Goal: Task Accomplishment & Management: Complete application form

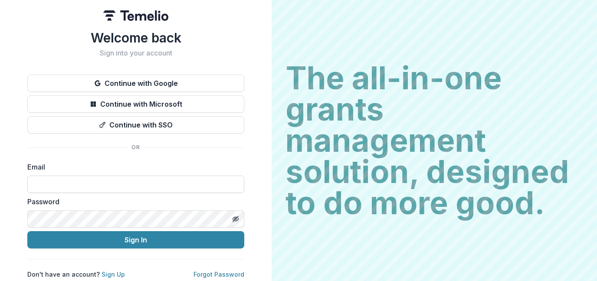
click at [147, 187] on input at bounding box center [135, 184] width 217 height 17
type input "**********"
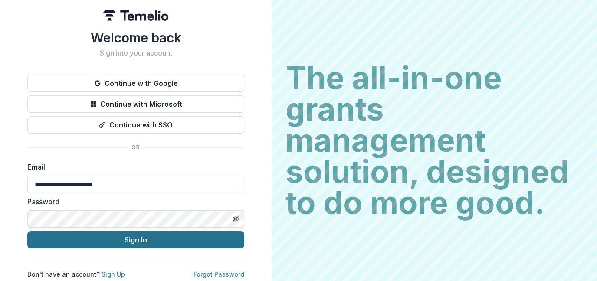
click at [120, 237] on button "Sign In" at bounding box center [135, 239] width 217 height 17
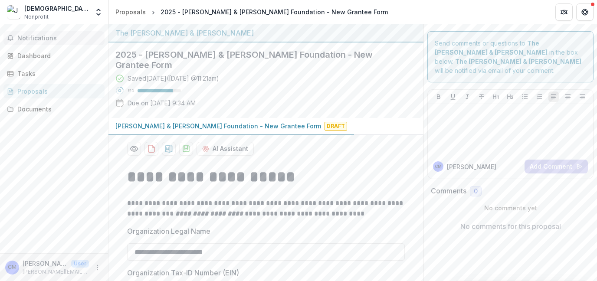
click at [36, 39] on span "Notifications" at bounding box center [59, 38] width 84 height 7
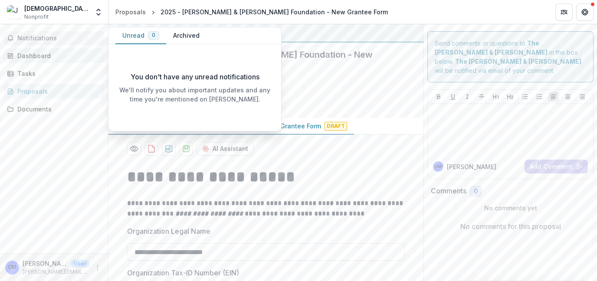
click at [32, 56] on div "Dashboard" at bounding box center [57, 55] width 80 height 9
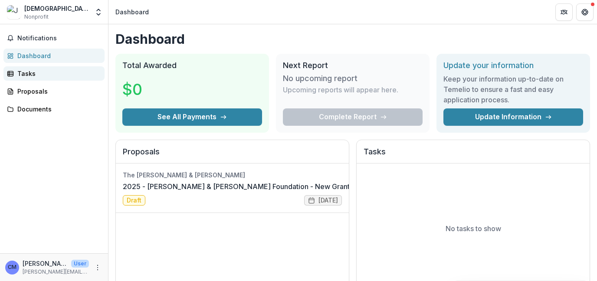
click at [26, 72] on div "Tasks" at bounding box center [57, 73] width 80 height 9
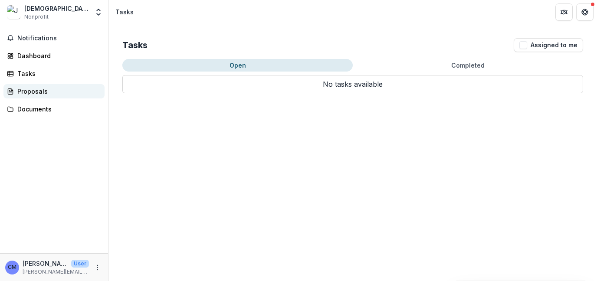
click at [25, 91] on div "Proposals" at bounding box center [57, 91] width 80 height 9
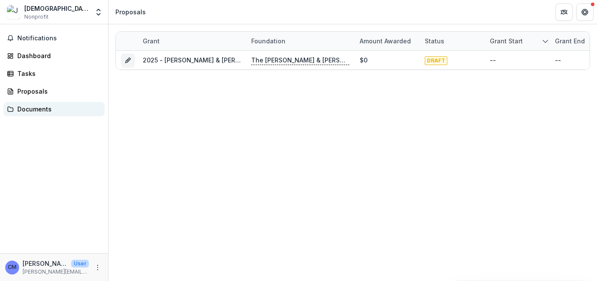
click at [43, 109] on div "Documents" at bounding box center [57, 109] width 80 height 9
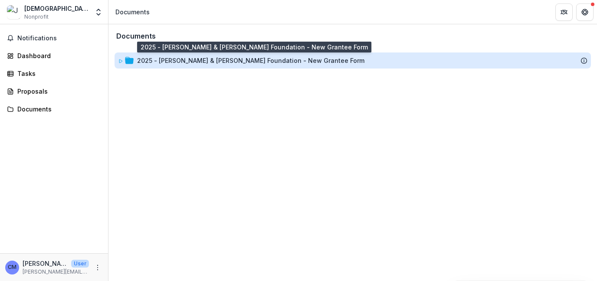
click at [184, 61] on div "2025 - [PERSON_NAME] & [PERSON_NAME] Foundation - New Grantee Form" at bounding box center [250, 60] width 227 height 9
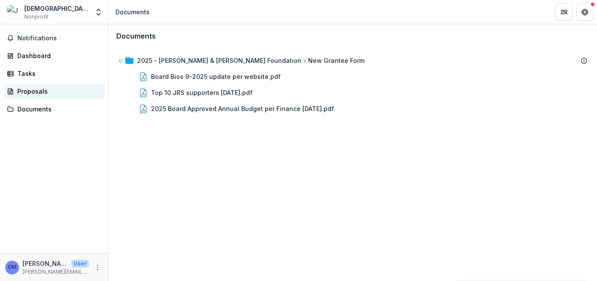
click at [36, 91] on div "Proposals" at bounding box center [57, 91] width 80 height 9
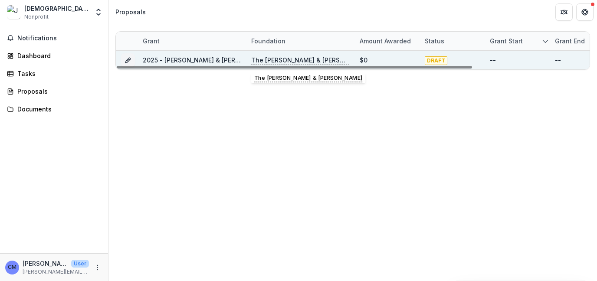
click at [312, 59] on p "The [PERSON_NAME] & [PERSON_NAME]" at bounding box center [300, 61] width 98 height 10
click at [216, 61] on link "2025 - [PERSON_NAME] & [PERSON_NAME] Foundation - New Grantee Form" at bounding box center [256, 59] width 227 height 7
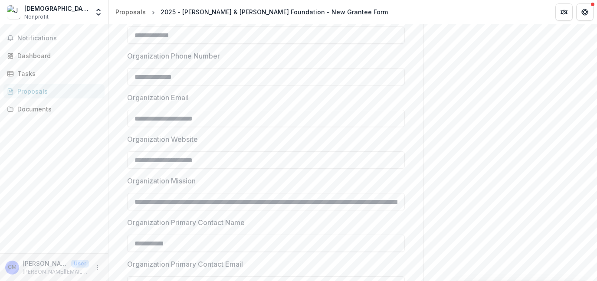
scroll to position [810, 0]
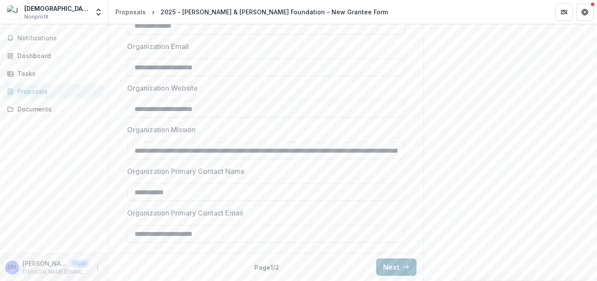
click at [393, 268] on button "Next" at bounding box center [396, 267] width 40 height 17
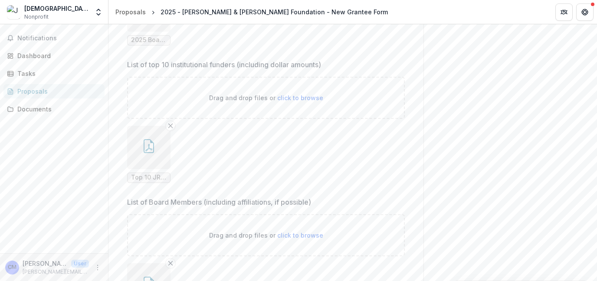
scroll to position [352, 0]
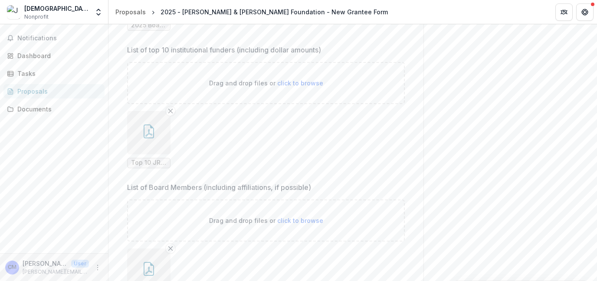
click at [151, 164] on span "Top 10 JRS supporters [DATE].pdf" at bounding box center [149, 162] width 36 height 7
click at [146, 128] on icon "button" at bounding box center [149, 132] width 14 height 14
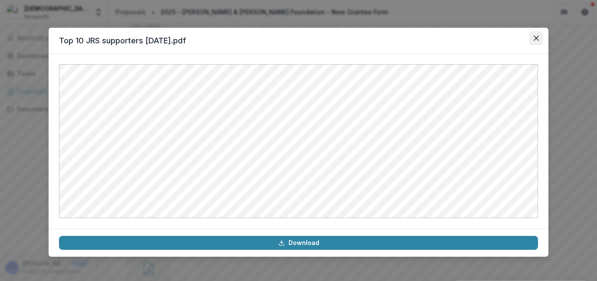
click at [538, 39] on icon "Close" at bounding box center [536, 38] width 5 height 5
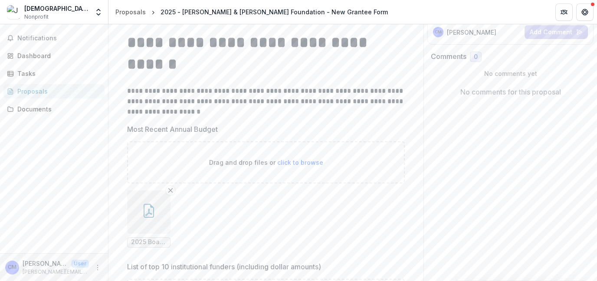
scroll to position [178, 0]
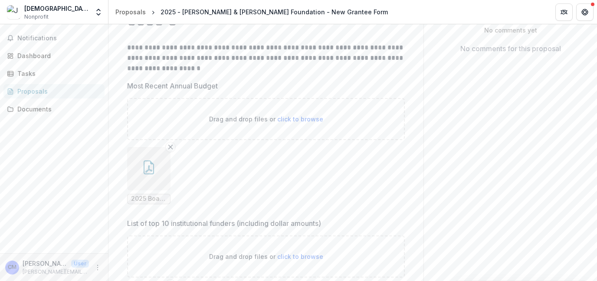
click at [144, 170] on icon "button" at bounding box center [149, 168] width 14 height 14
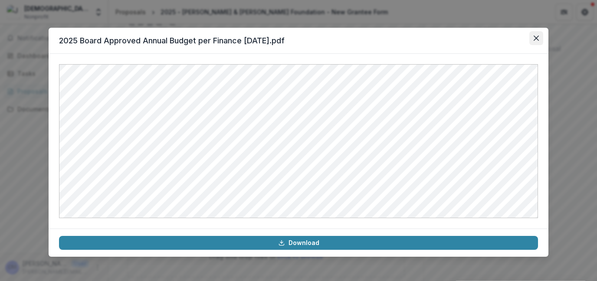
click at [537, 36] on icon "Close" at bounding box center [536, 38] width 5 height 5
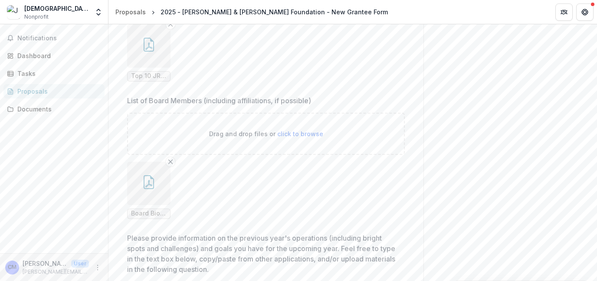
scroll to position [482, 0]
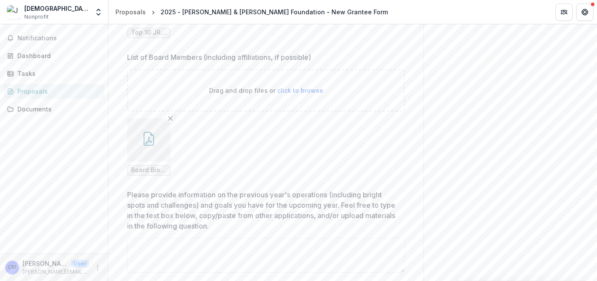
click at [146, 140] on icon "button" at bounding box center [149, 139] width 14 height 14
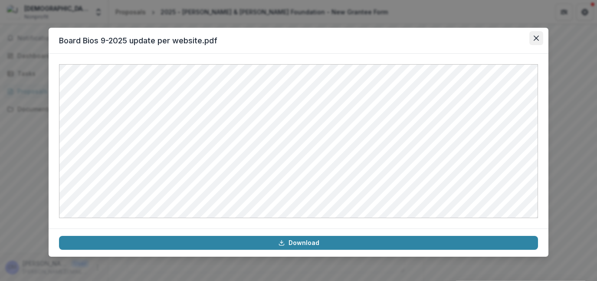
click at [540, 38] on button "Close" at bounding box center [537, 38] width 14 height 14
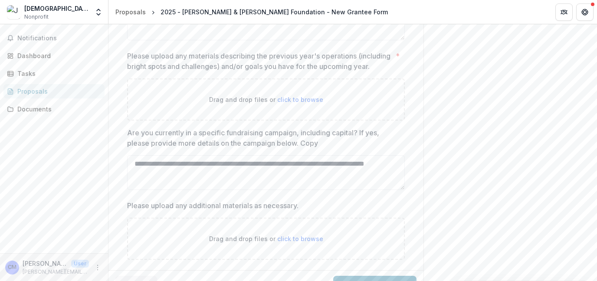
scroll to position [699, 0]
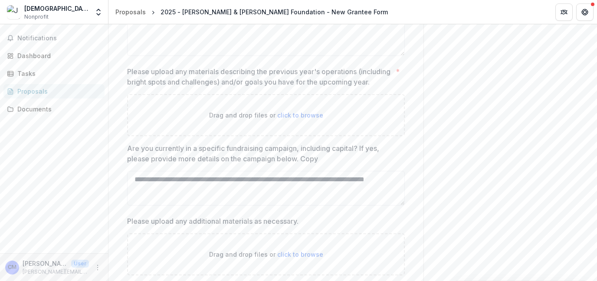
click at [173, 124] on div "Drag and drop files or click to browse" at bounding box center [266, 115] width 278 height 42
click at [195, 77] on p "Please upload any materials describing the previous year's operations (includin…" at bounding box center [259, 76] width 265 height 21
click at [208, 69] on p "Please upload any materials describing the previous year's operations (includin…" at bounding box center [259, 76] width 265 height 21
drag, startPoint x: 191, startPoint y: 71, endPoint x: 230, endPoint y: 72, distance: 39.1
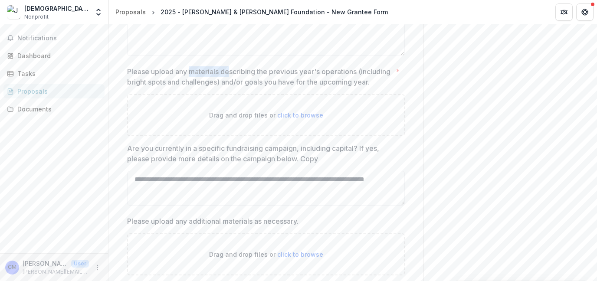
click at [230, 72] on p "Please upload any materials describing the previous year's operations (includin…" at bounding box center [259, 76] width 265 height 21
click at [190, 72] on p "Please upload any materials describing the previous year's operations (includin…" at bounding box center [259, 76] width 265 height 21
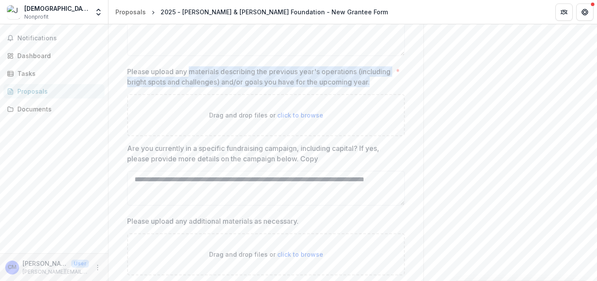
drag, startPoint x: 190, startPoint y: 72, endPoint x: 240, endPoint y: 89, distance: 52.4
click at [240, 87] on p "Please upload any materials describing the previous year's operations (includin…" at bounding box center [259, 76] width 265 height 21
copy p "materials describing the previous year's operations (including bright spots and…"
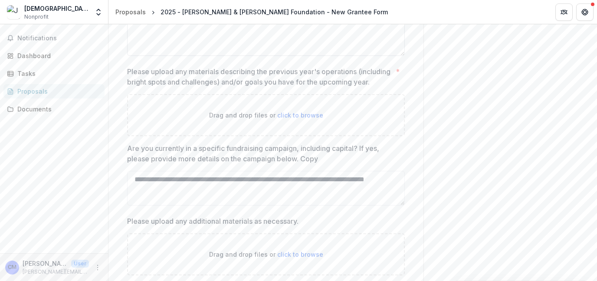
click at [221, 46] on textarea "Please provide information on the previous year's operations (including bright …" at bounding box center [266, 38] width 278 height 35
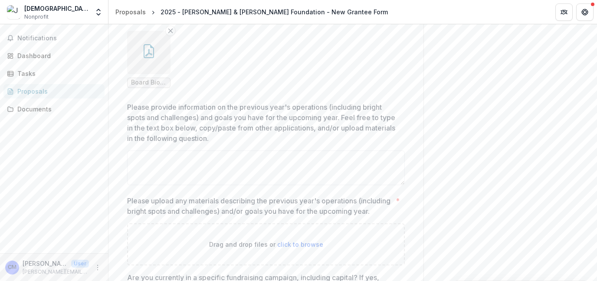
scroll to position [569, 0]
click at [153, 162] on textarea "Please provide information on the previous year's operations (including bright …" at bounding box center [266, 168] width 278 height 35
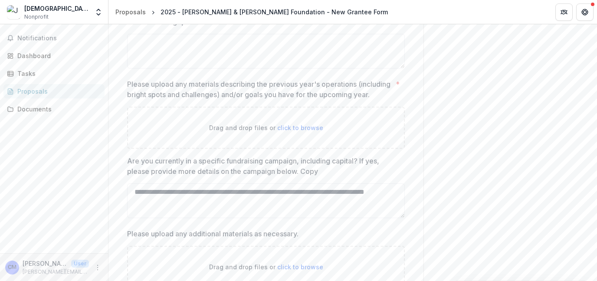
scroll to position [699, 0]
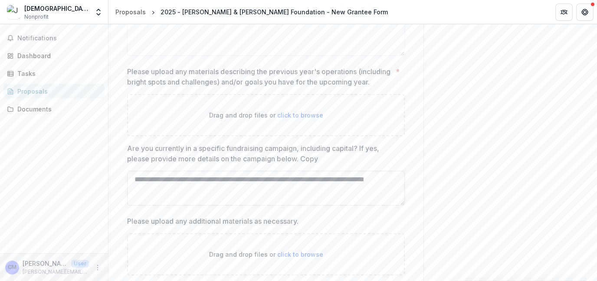
click at [255, 192] on textarea "**********" at bounding box center [266, 188] width 278 height 35
click at [128, 69] on p "Please upload any materials describing the previous year's operations (includin…" at bounding box center [259, 76] width 265 height 21
click at [150, 70] on p "Please upload any materials describing the previous year's operations (includin…" at bounding box center [259, 76] width 265 height 21
click at [152, 71] on p "Please upload any materials describing the previous year's operations (includin…" at bounding box center [259, 76] width 265 height 21
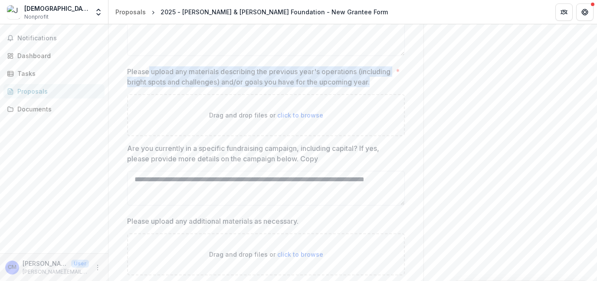
drag, startPoint x: 149, startPoint y: 71, endPoint x: 153, endPoint y: 93, distance: 22.1
click at [153, 87] on p "Please upload any materials describing the previous year's operations (includin…" at bounding box center [259, 76] width 265 height 21
copy p "upload any materials describing the previous year's operations (including brigh…"
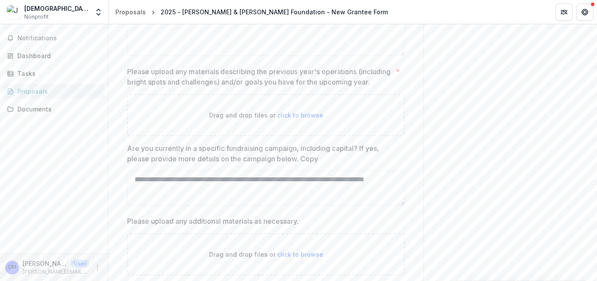
click at [282, 119] on span "click to browse" at bounding box center [300, 115] width 46 height 7
type input "**********"
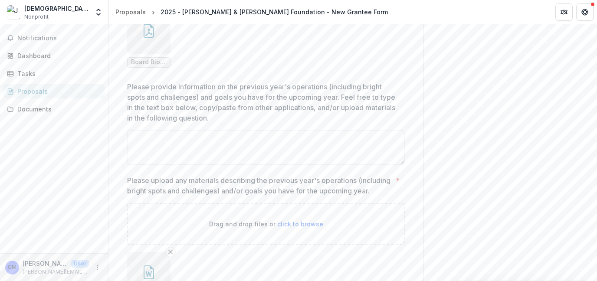
scroll to position [569, 0]
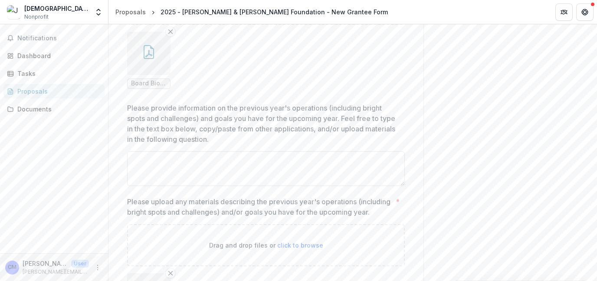
click at [160, 170] on textarea "Please provide information on the previous year's operations (including bright …" at bounding box center [266, 168] width 278 height 35
click at [151, 159] on textarea "Please provide information on the previous year's operations (including bright …" at bounding box center [266, 168] width 278 height 35
paste textarea "**********"
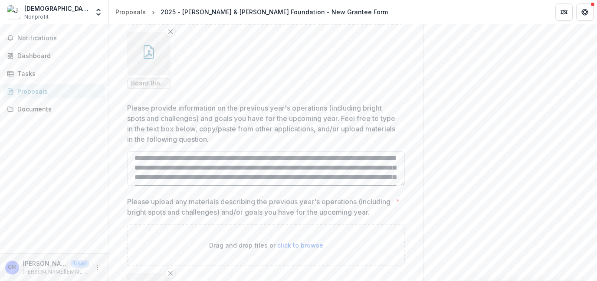
scroll to position [217, 0]
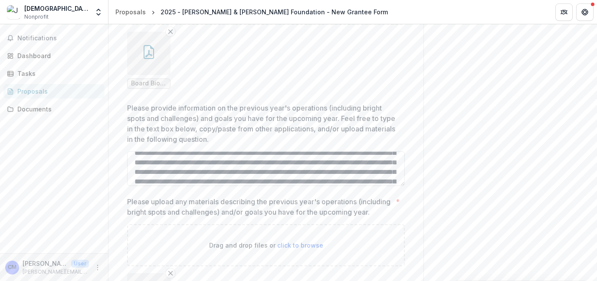
click at [132, 163] on textarea "Please provide information on the previous year's operations (including bright …" at bounding box center [266, 168] width 278 height 35
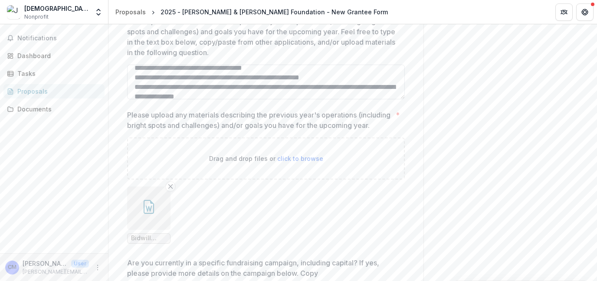
scroll to position [391, 0]
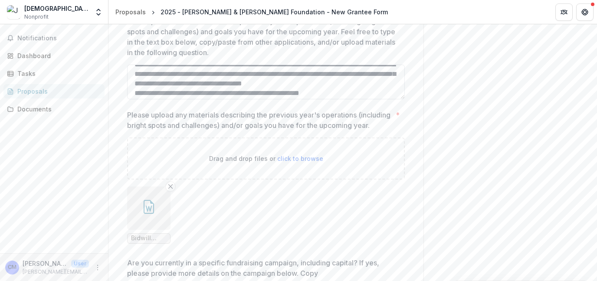
click at [142, 91] on textarea "Please provide information on the previous year's operations (including bright …" at bounding box center [266, 82] width 278 height 35
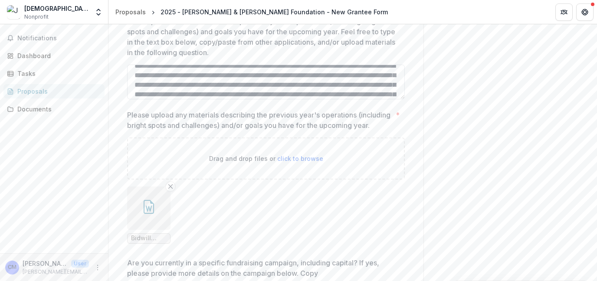
scroll to position [609, 0]
click at [187, 88] on textarea "Please provide information on the previous year's operations (including bright …" at bounding box center [266, 82] width 278 height 35
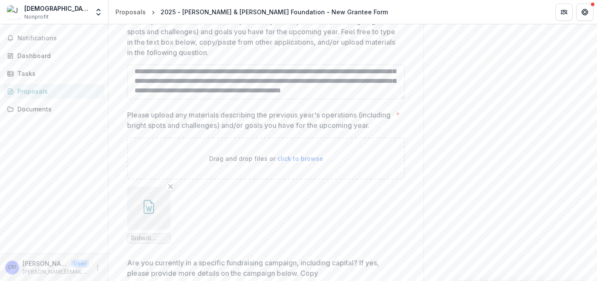
scroll to position [762, 0]
click at [242, 79] on textarea "Please provide information on the previous year's operations (including bright …" at bounding box center [266, 82] width 278 height 35
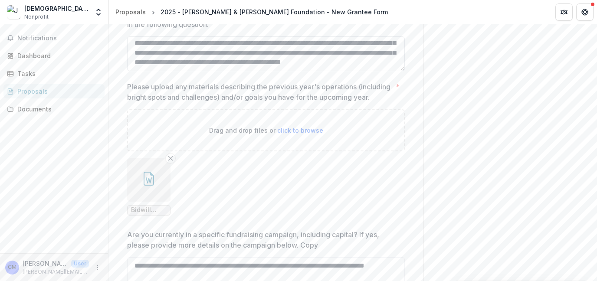
scroll to position [699, 0]
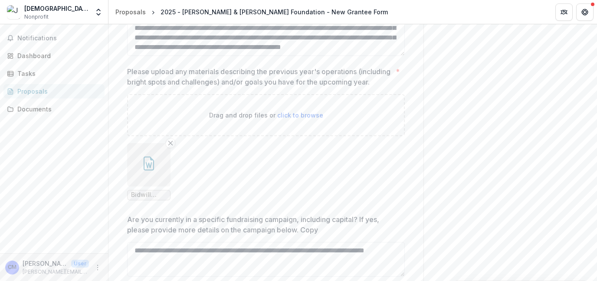
type textarea "**********"
click at [287, 188] on ul "Bidwill Foundation - bright spots and challenges links 9-2025.docx" at bounding box center [266, 171] width 278 height 57
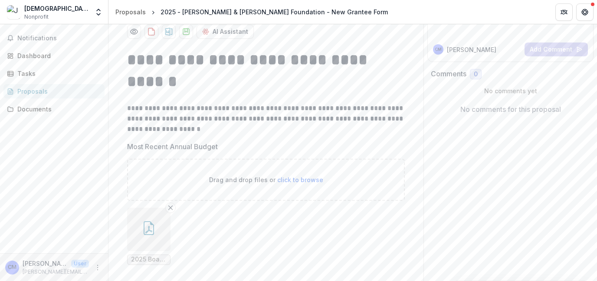
scroll to position [0, 0]
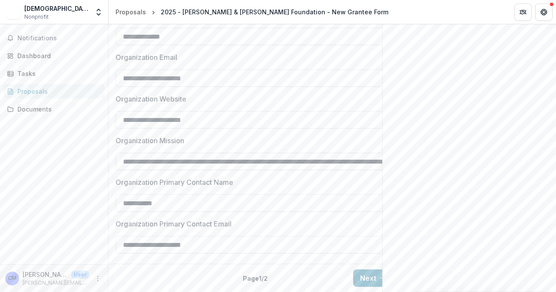
scroll to position [806, 0]
click at [370, 271] on button "Next" at bounding box center [373, 278] width 40 height 17
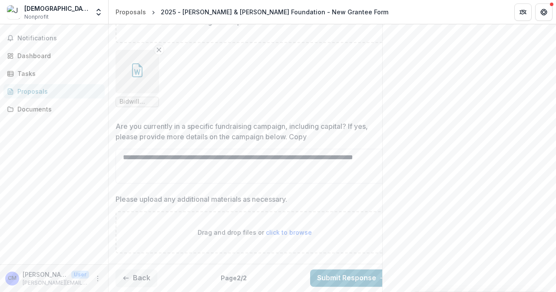
scroll to position [809, 0]
drag, startPoint x: 181, startPoint y: 10, endPoint x: 302, endPoint y: 10, distance: 121.5
click at [302, 10] on div "2025 - [PERSON_NAME] & [PERSON_NAME] Foundation - New Grantee Form" at bounding box center [274, 11] width 227 height 9
copy div "[PERSON_NAME] & [PERSON_NAME] Foundation"
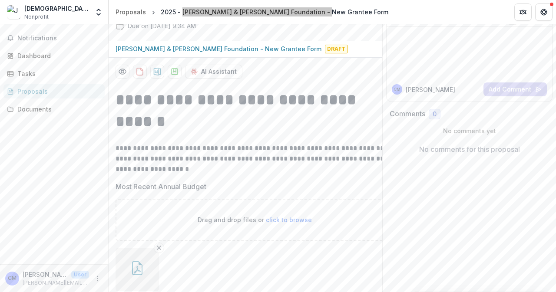
scroll to position [0, 0]
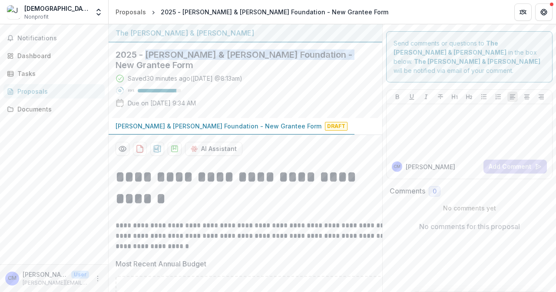
drag, startPoint x: 148, startPoint y: 52, endPoint x: 320, endPoint y: 54, distance: 172.4
click at [320, 54] on h2 "2025 - [PERSON_NAME] & [PERSON_NAME] Foundation - New Grantee Form" at bounding box center [238, 59] width 246 height 21
copy h2 "[PERSON_NAME] & [PERSON_NAME] Foundation"
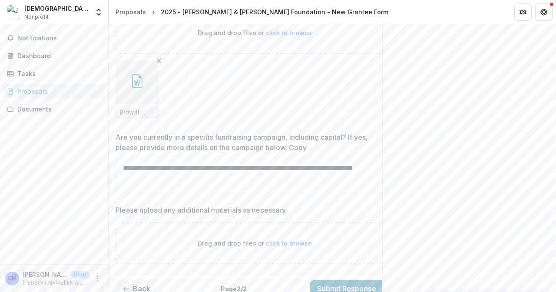
scroll to position [809, 0]
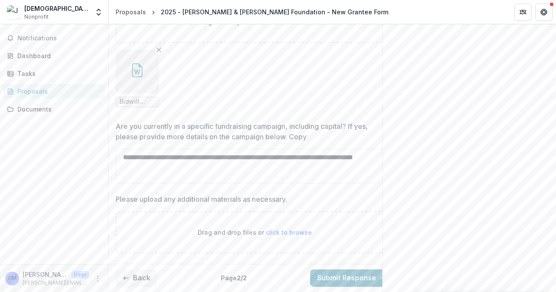
click at [270, 229] on span "click to browse" at bounding box center [289, 232] width 46 height 7
type input "**********"
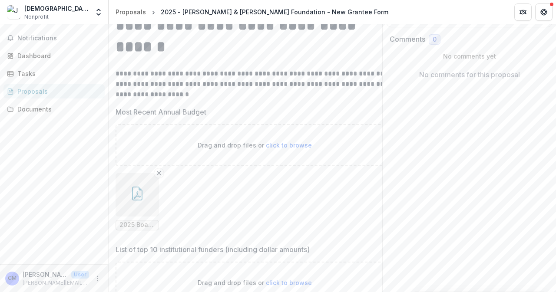
scroll to position [0, 0]
